Goal: Transaction & Acquisition: Obtain resource

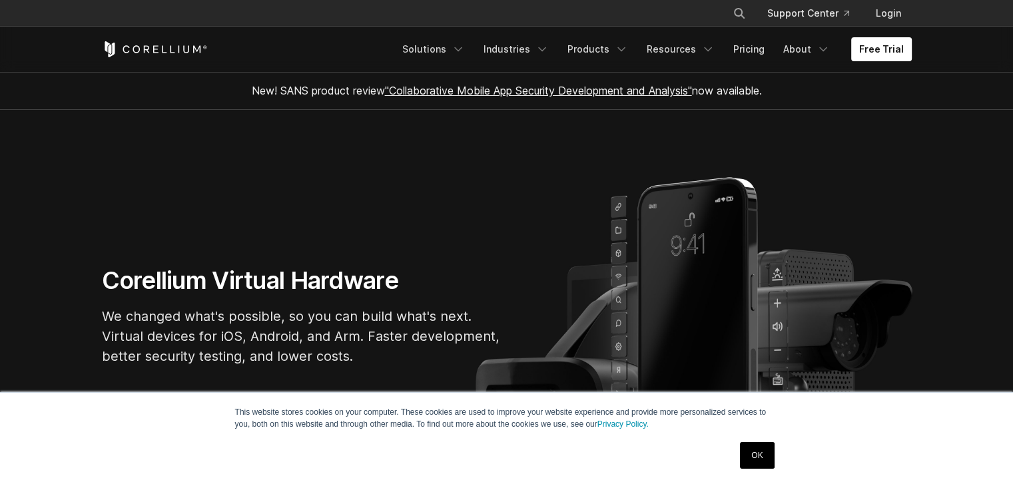
click at [130, 470] on div "This website stores cookies on your computer. These cookies are used to improve…" at bounding box center [506, 439] width 1013 height 94
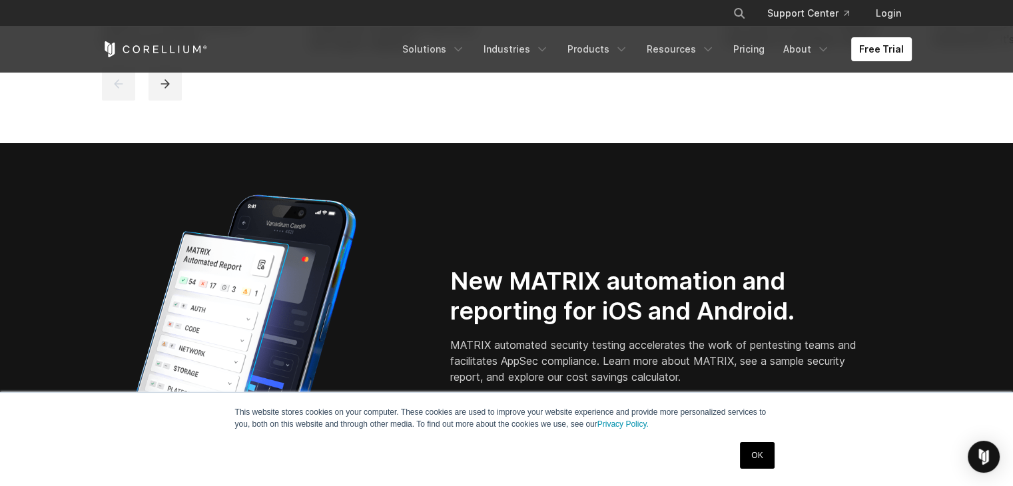
scroll to position [1039, 0]
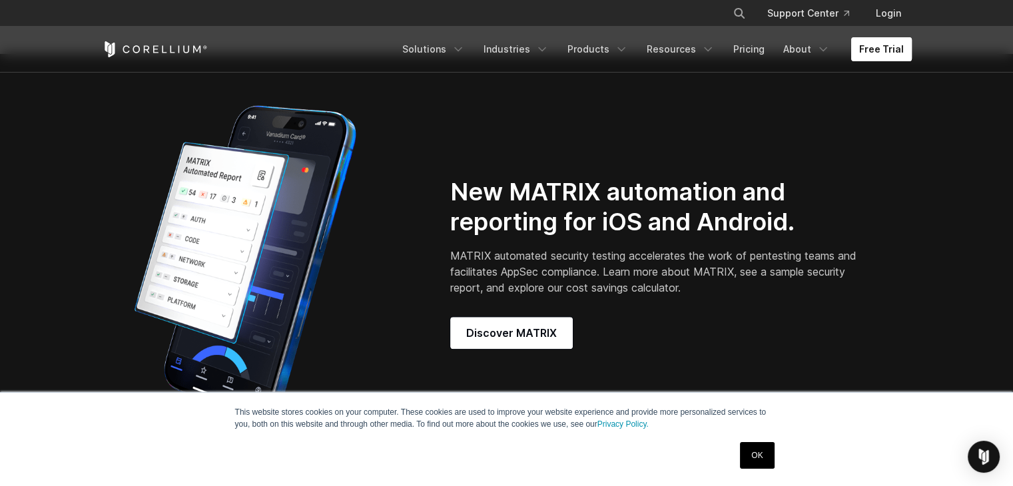
click at [903, 49] on link "Free Trial" at bounding box center [882, 49] width 61 height 24
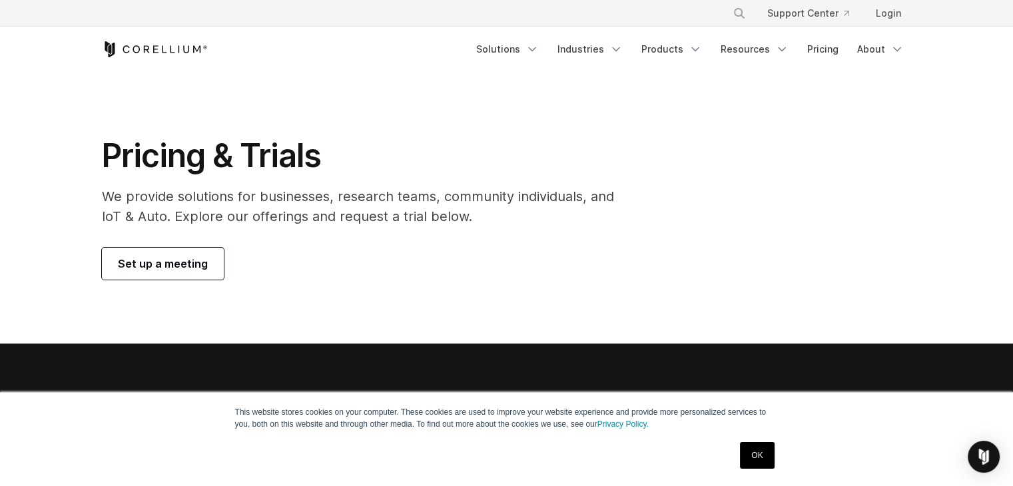
click at [452, 129] on section "Pricing & Trials We provide solutions for businesses, research teams, community…" at bounding box center [506, 208] width 1013 height 272
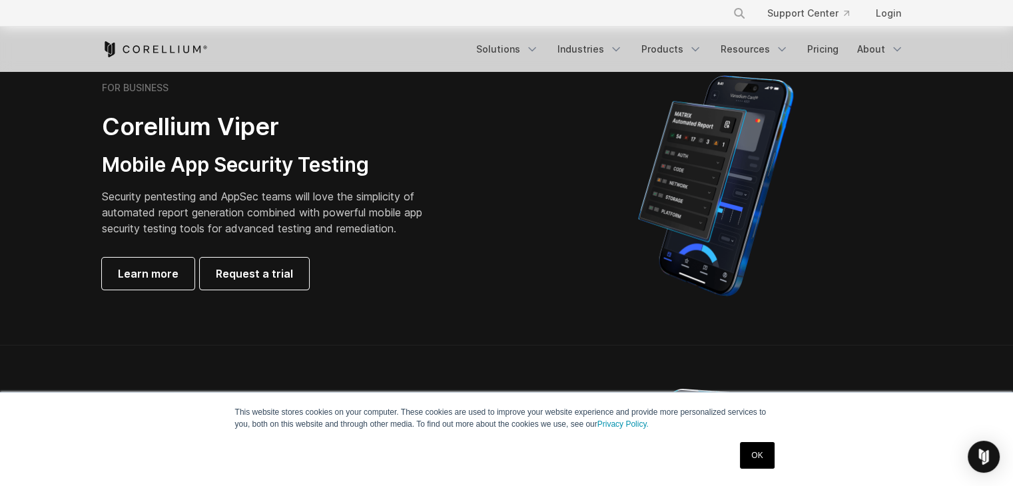
scroll to position [320, 0]
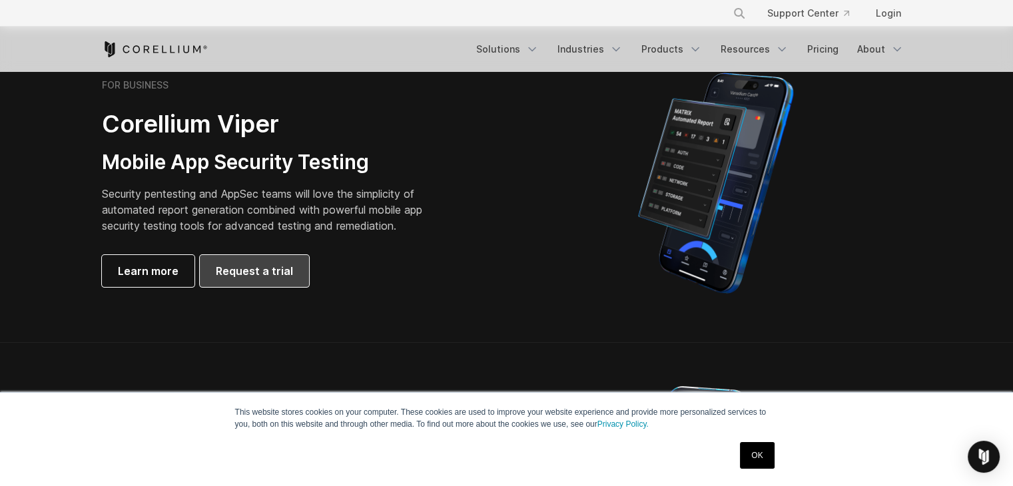
click at [260, 273] on span "Request a trial" at bounding box center [254, 271] width 77 height 16
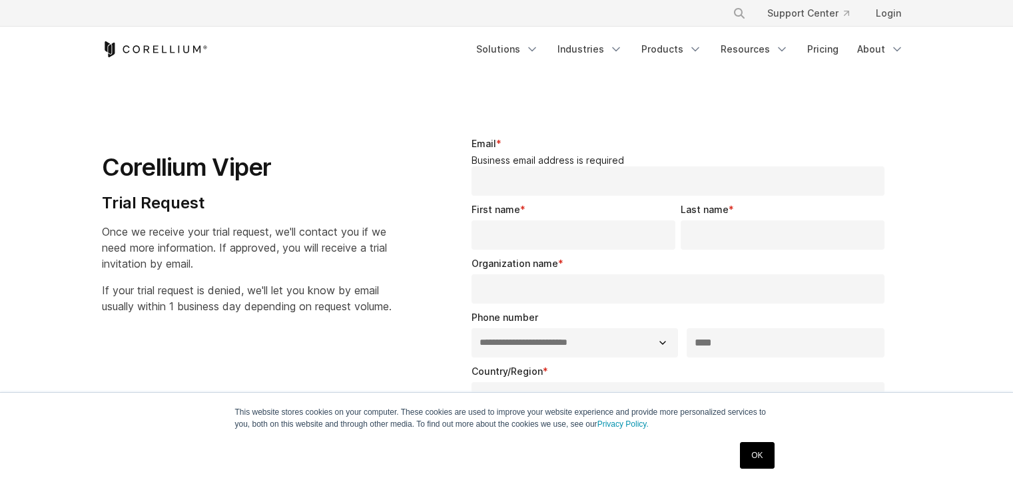
select select "**"
click at [378, 105] on section "**********" at bounding box center [506, 478] width 1013 height 810
click at [826, 46] on link "Pricing" at bounding box center [823, 49] width 47 height 24
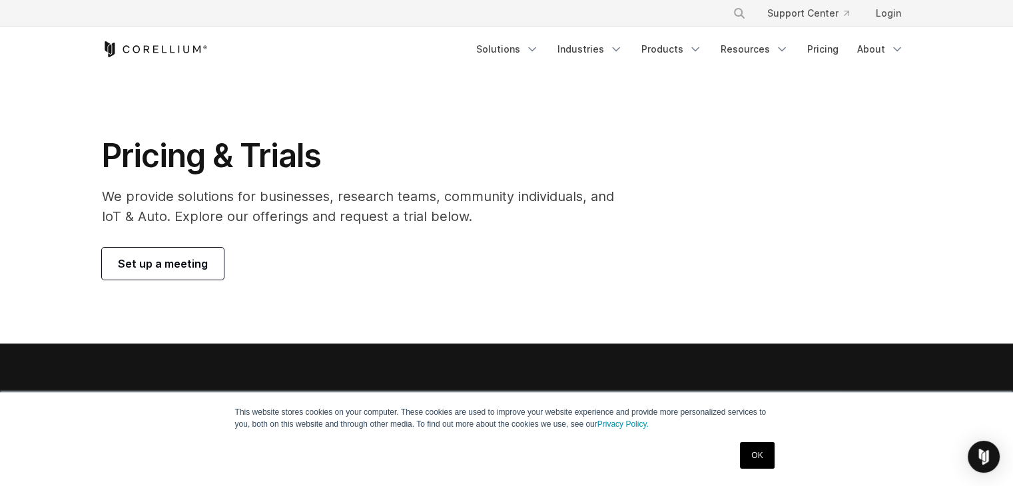
click at [562, 149] on h1 "Pricing & Trials" at bounding box center [367, 156] width 531 height 40
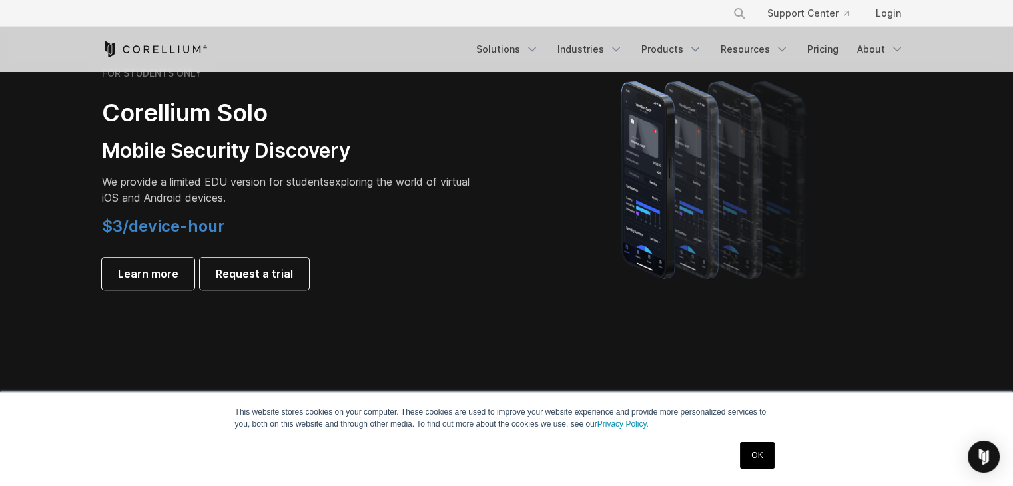
scroll to position [960, 0]
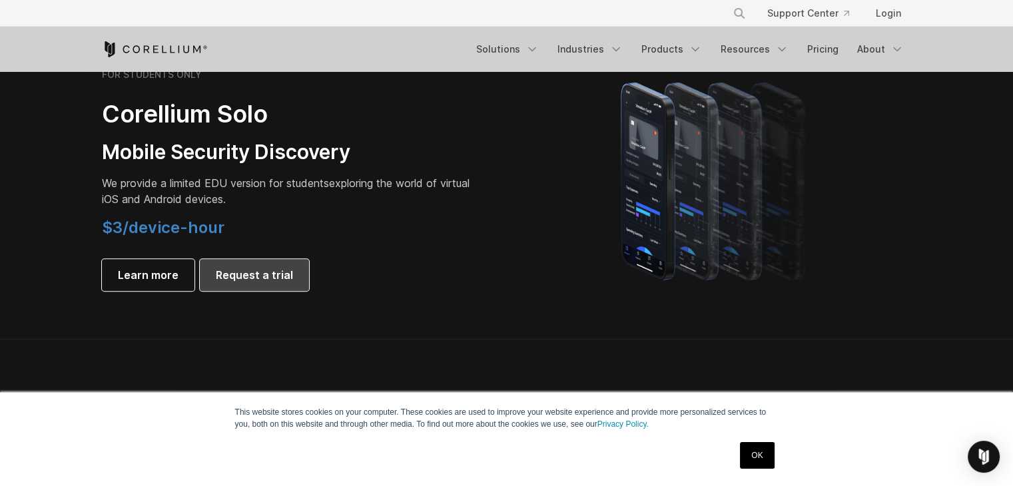
click at [222, 283] on span "Request a trial" at bounding box center [254, 275] width 77 height 16
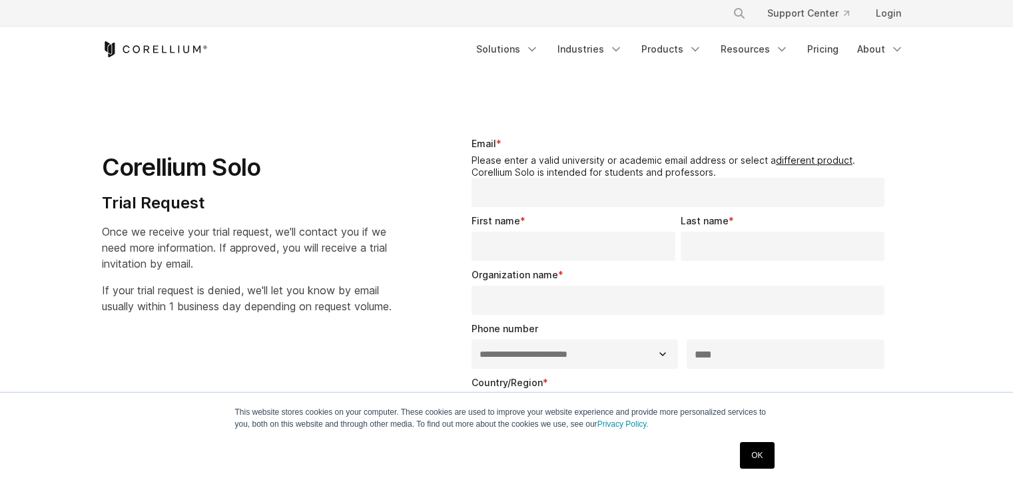
select select "**"
click at [401, 165] on div "Corellium Solo Trial Request Once we receive your trial request, we'll contact …" at bounding box center [263, 220] width 322 height 189
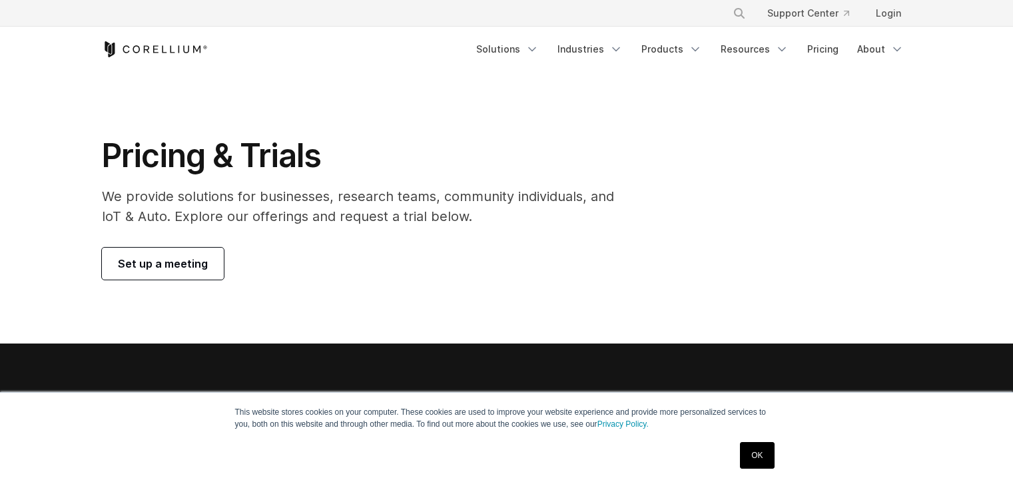
scroll to position [960, 0]
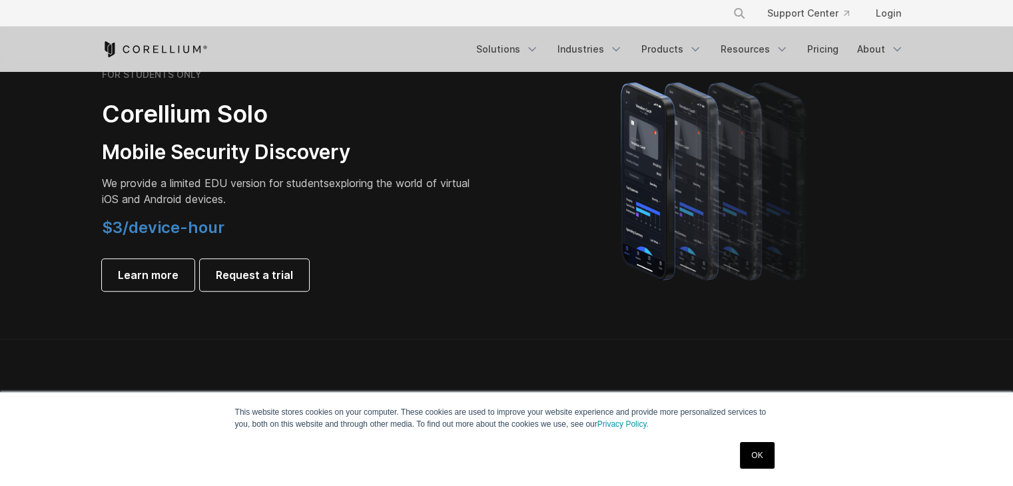
click at [64, 249] on section "FOR STUDENTS ONLY Corellium Solo Mobile Security Discovery We provide a limited…" at bounding box center [506, 180] width 1013 height 319
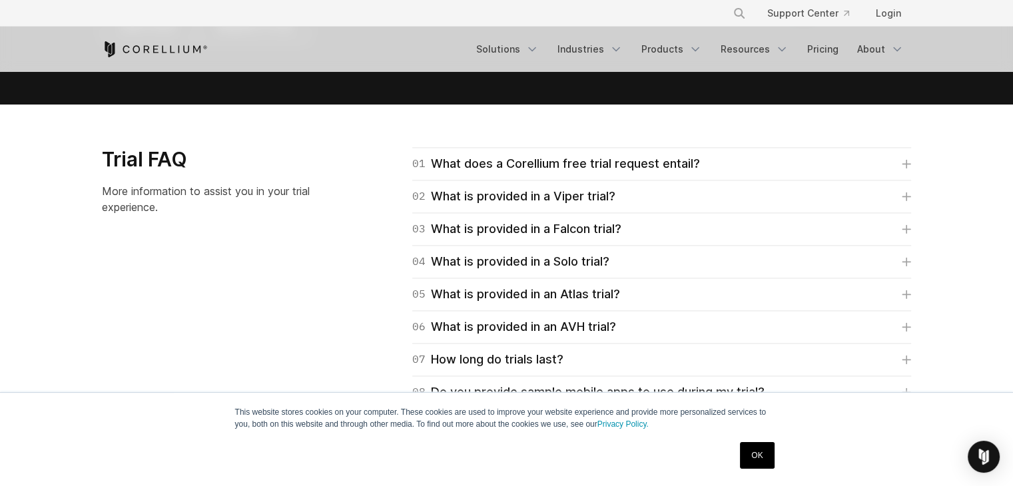
scroll to position [1866, 0]
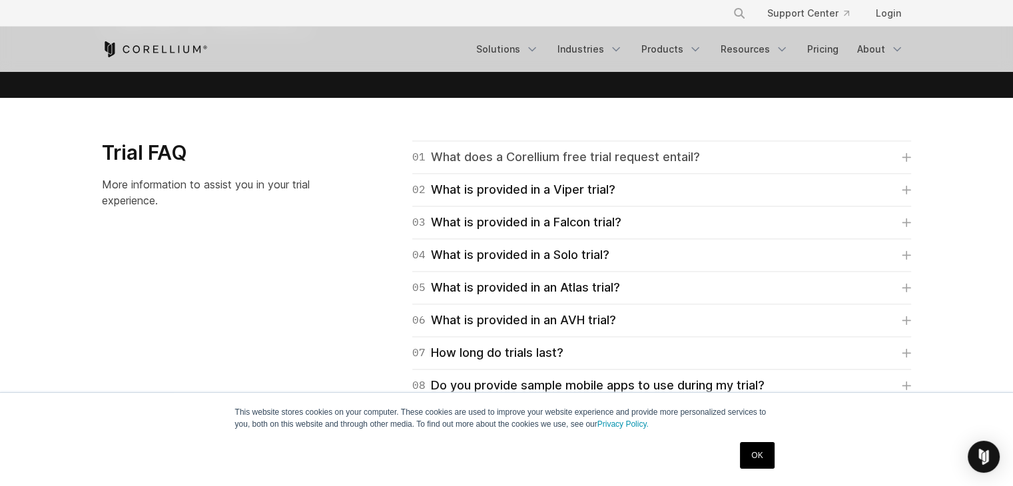
click at [536, 163] on div "01 What does a Corellium free trial request entail?" at bounding box center [556, 157] width 288 height 19
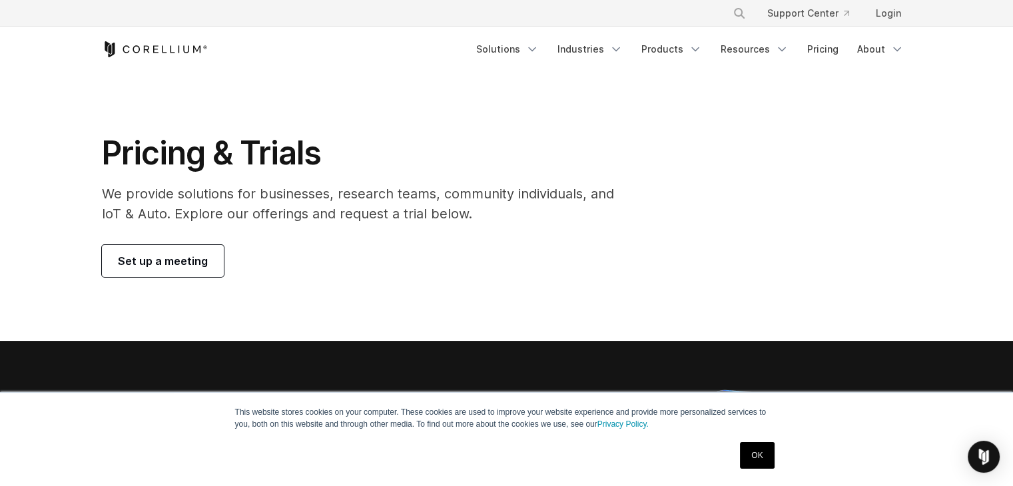
scroll to position [0, 0]
